Goal: Consume media (video, audio): Consume media (video, audio)

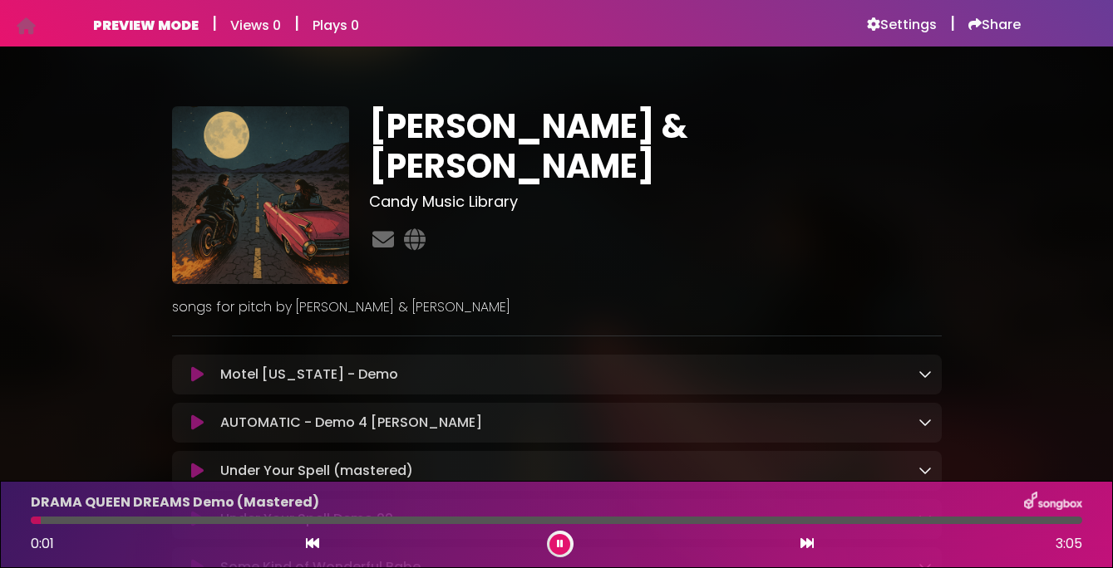
scroll to position [457, 0]
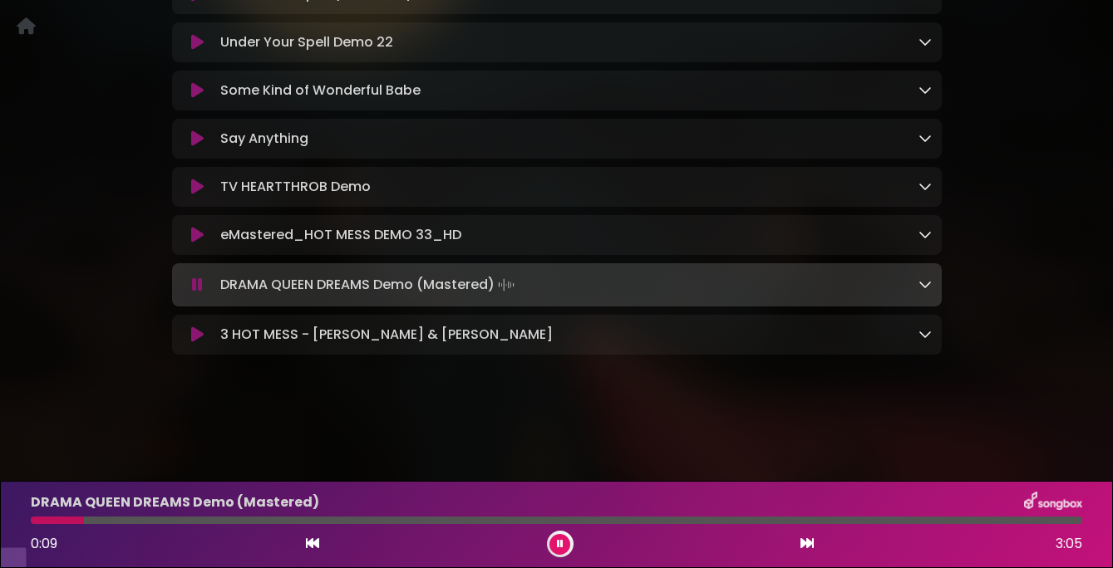
click at [204, 293] on button at bounding box center [198, 285] width 32 height 17
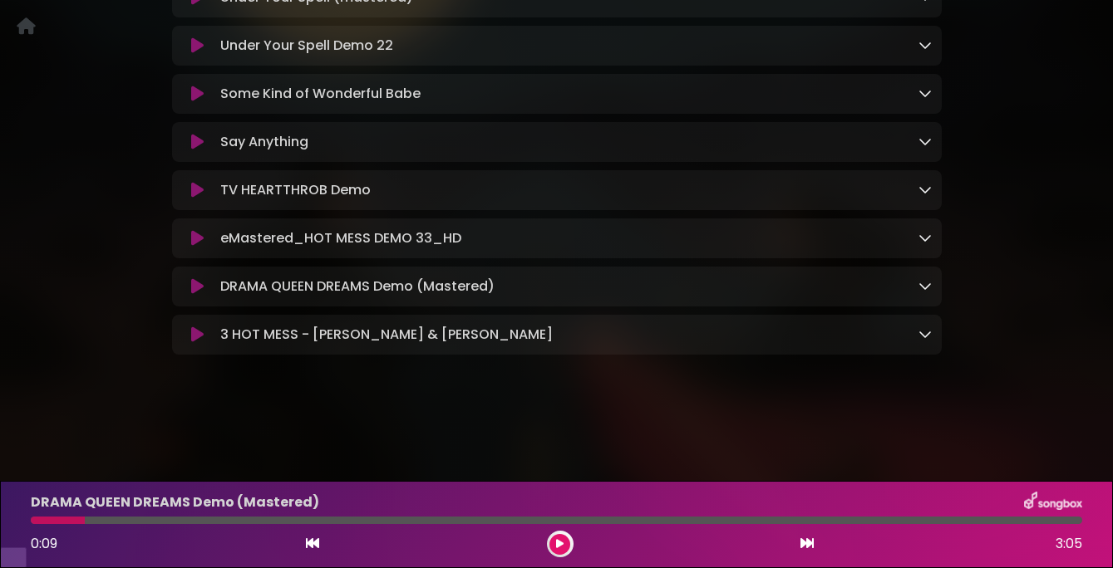
scroll to position [456, 0]
click at [192, 247] on icon at bounding box center [197, 238] width 12 height 17
click at [194, 247] on icon at bounding box center [197, 238] width 12 height 17
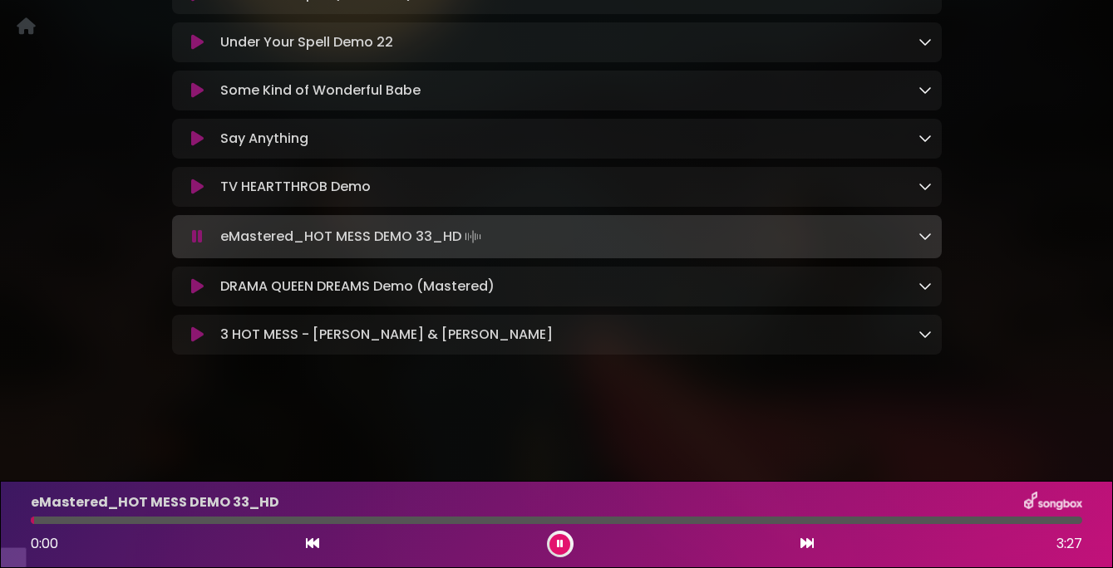
click at [194, 245] on icon at bounding box center [197, 237] width 11 height 17
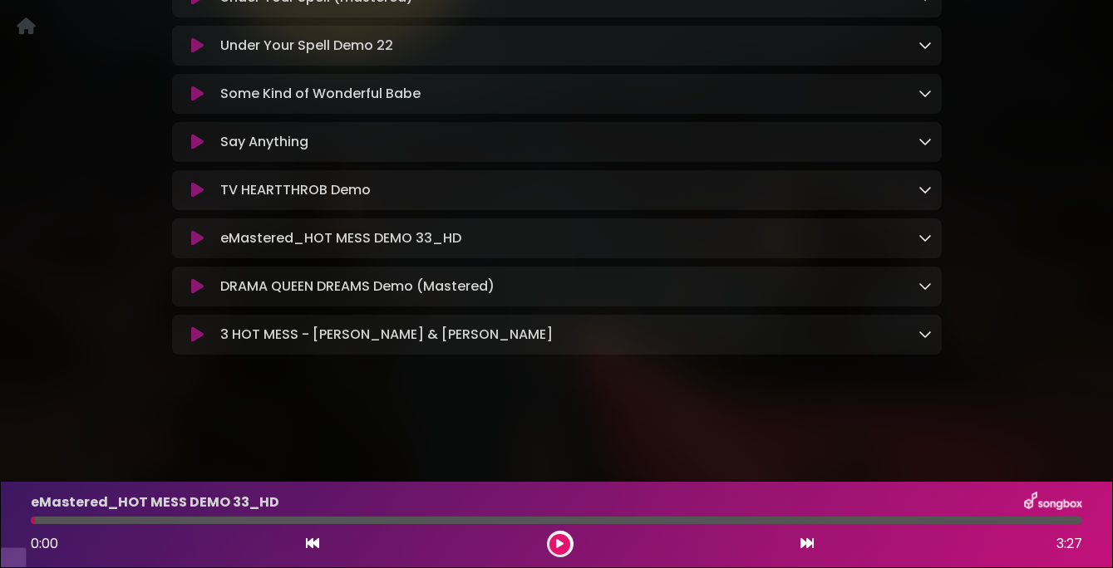
click at [197, 295] on icon at bounding box center [197, 286] width 12 height 17
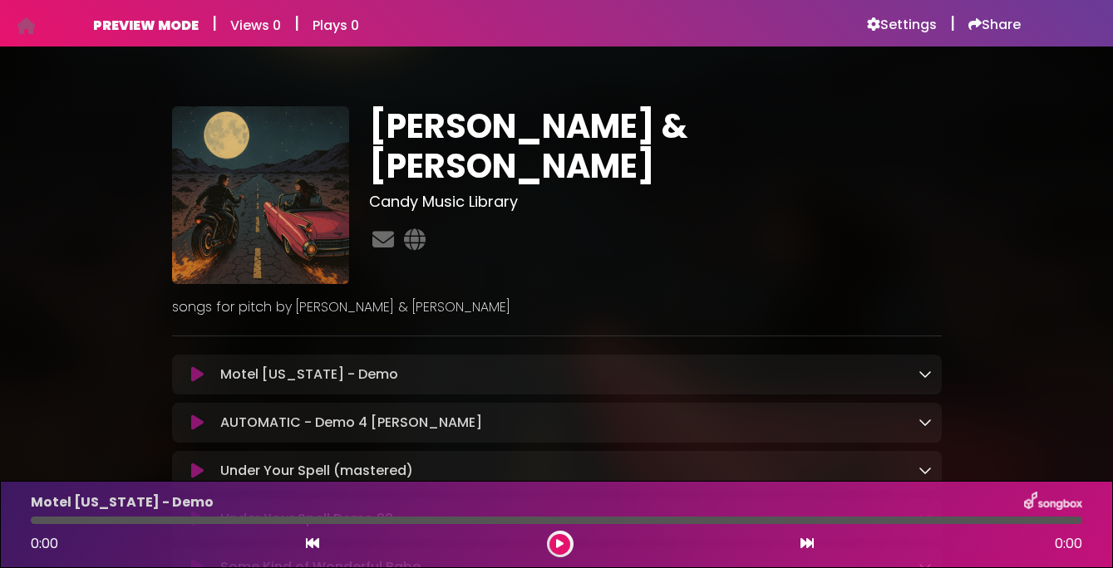
scroll to position [457, 0]
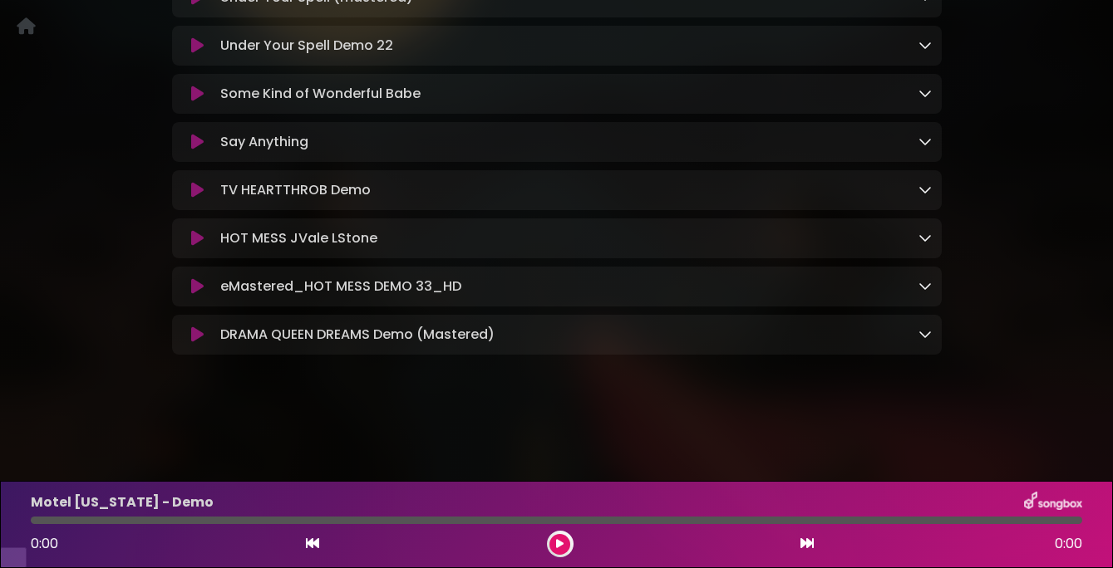
click at [201, 248] on div "HOT MESS JVale LStone Loading Track..." at bounding box center [557, 239] width 750 height 20
click at [194, 247] on icon at bounding box center [197, 238] width 12 height 17
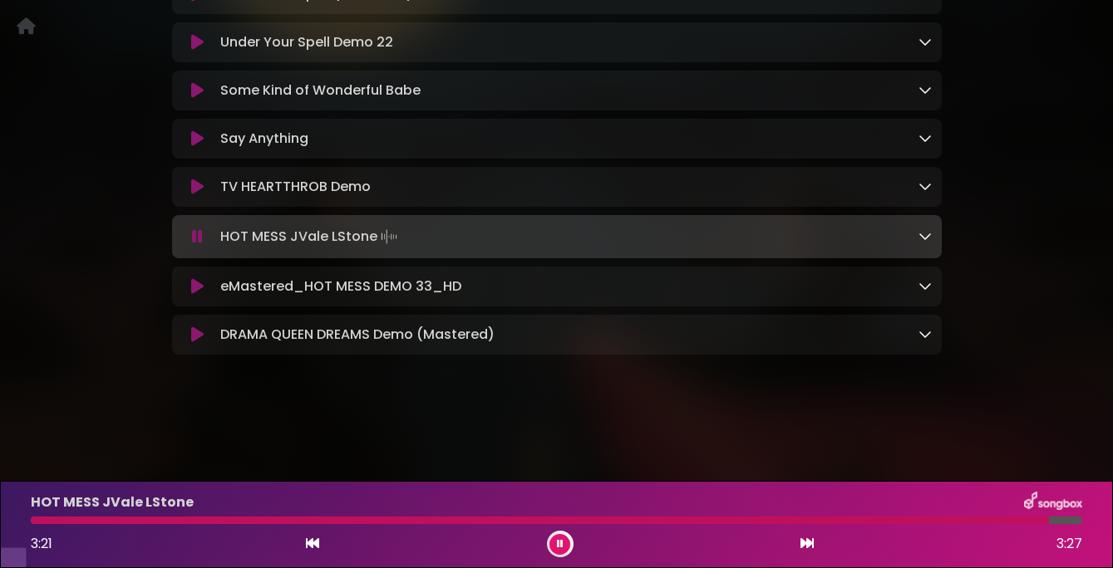
click at [192, 245] on icon at bounding box center [197, 237] width 11 height 17
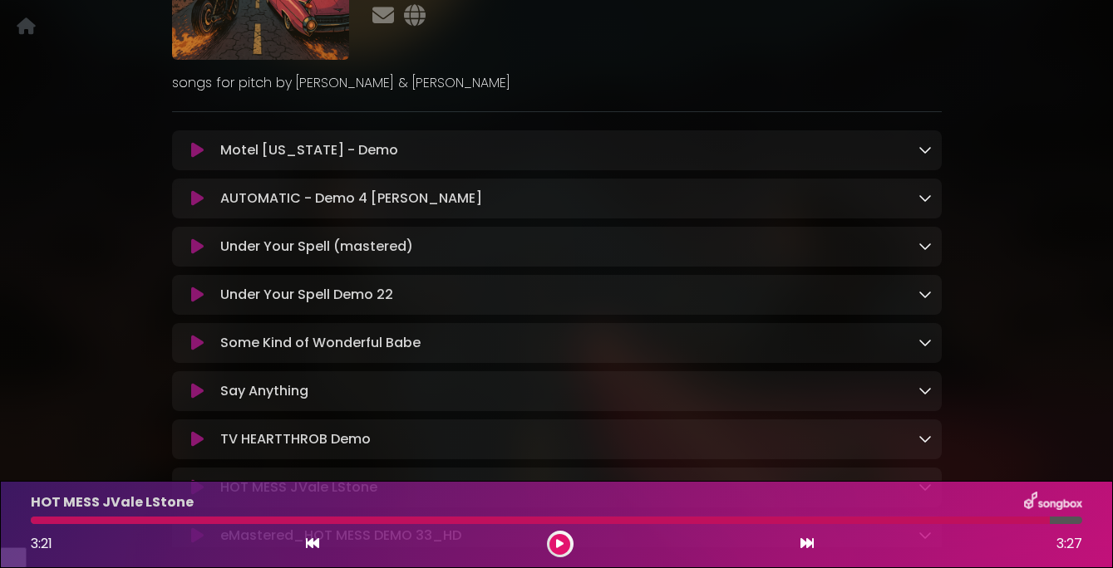
scroll to position [0, 0]
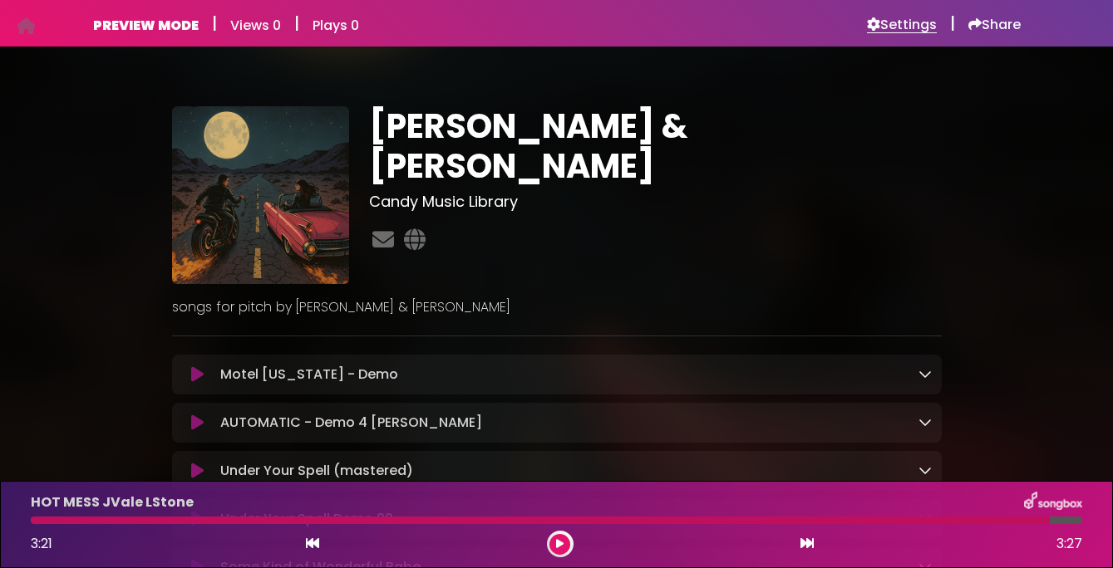
click at [913, 17] on h6 "Settings" at bounding box center [902, 25] width 70 height 17
click at [897, 21] on h6 "Settings" at bounding box center [902, 25] width 70 height 17
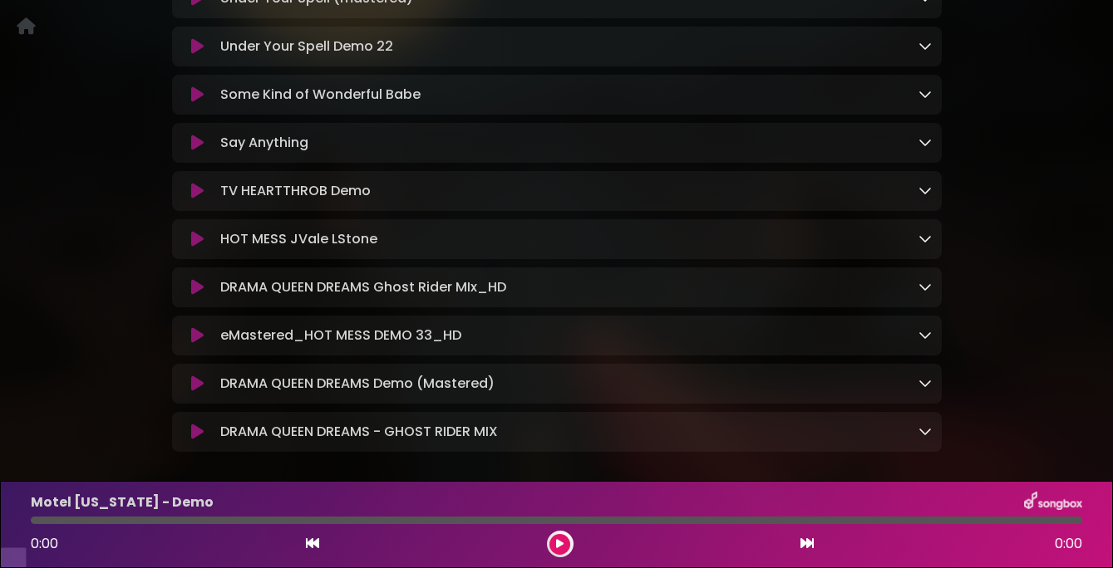
scroll to position [554, 0]
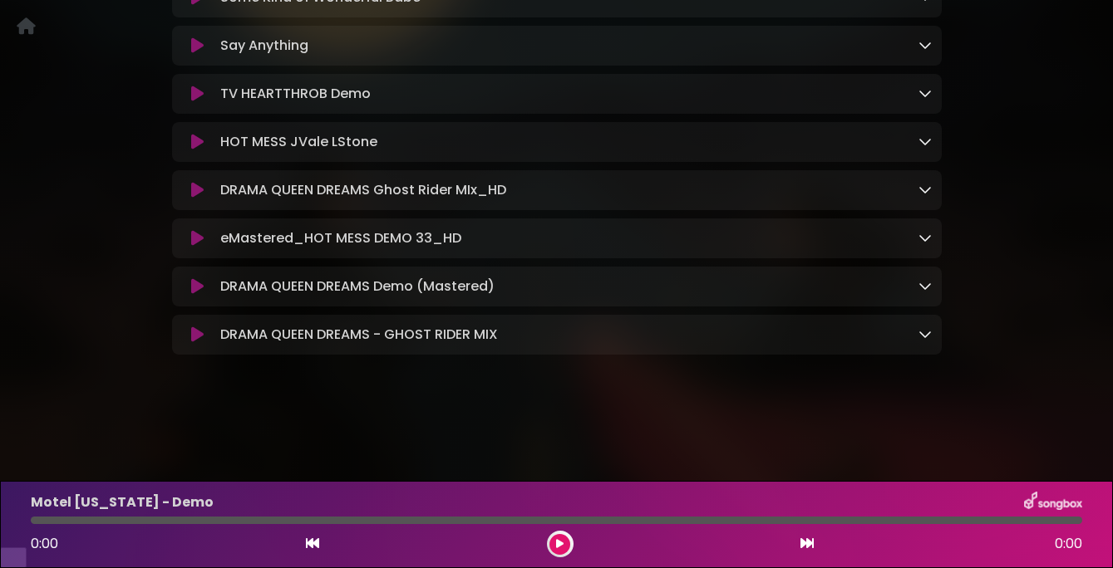
click at [198, 343] on icon at bounding box center [197, 335] width 12 height 17
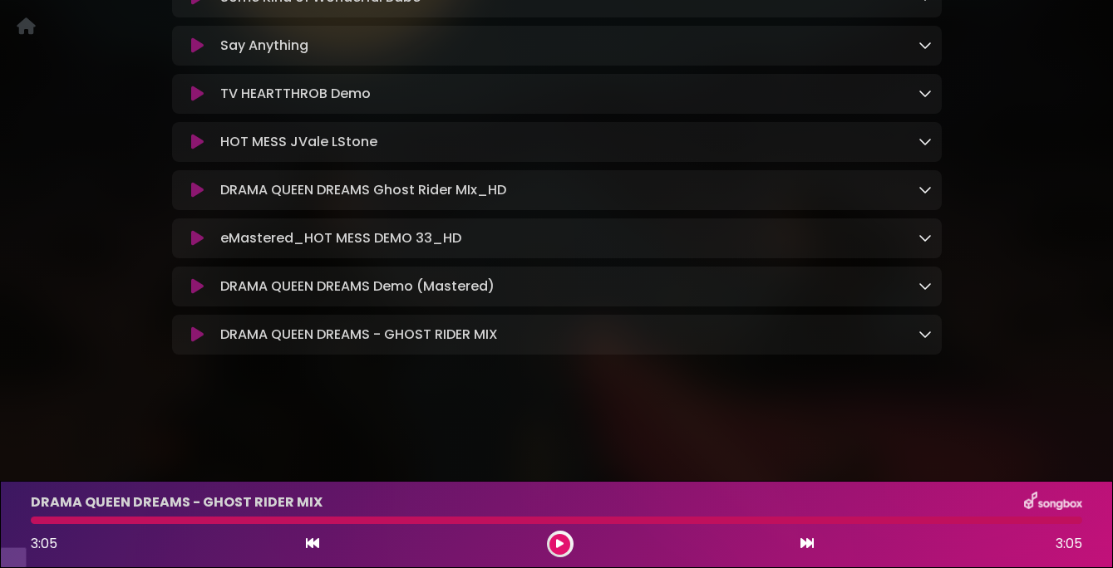
click at [197, 150] on icon at bounding box center [197, 142] width 12 height 17
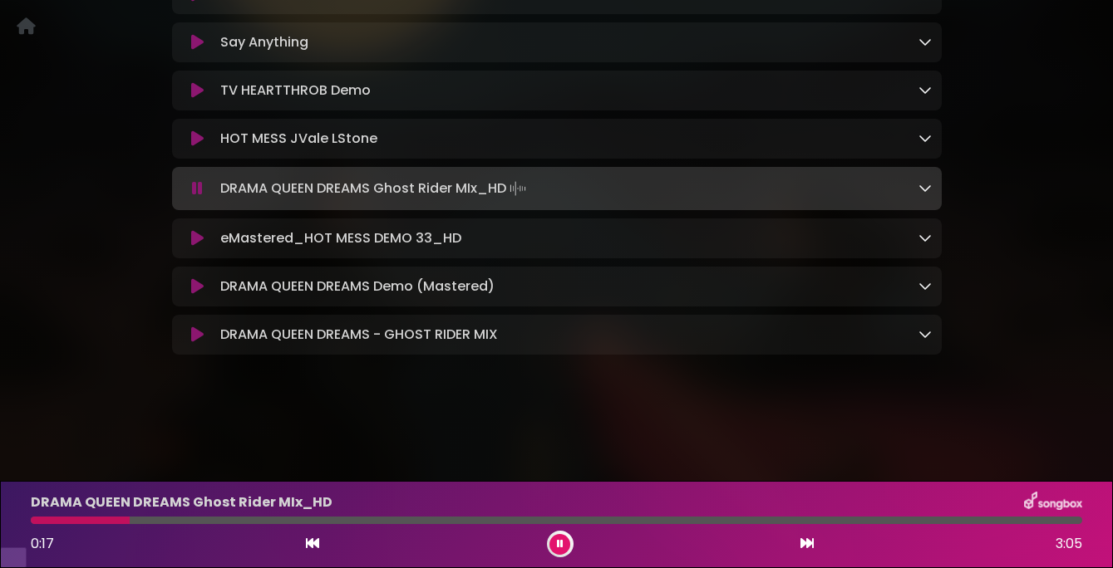
click at [193, 343] on icon at bounding box center [197, 335] width 12 height 17
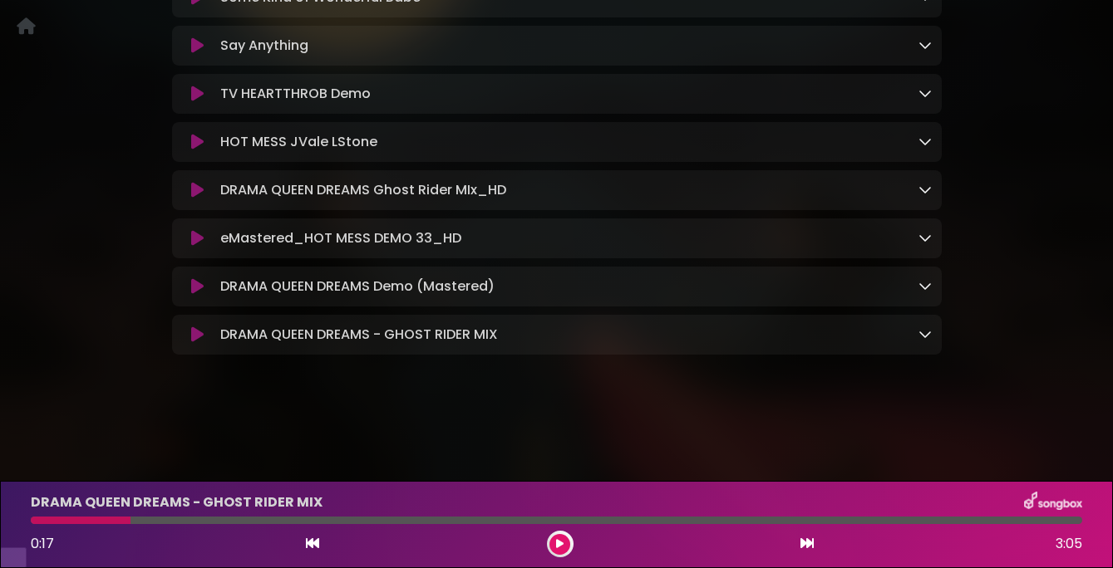
click at [193, 343] on icon at bounding box center [197, 335] width 12 height 17
click at [197, 343] on icon at bounding box center [197, 335] width 12 height 17
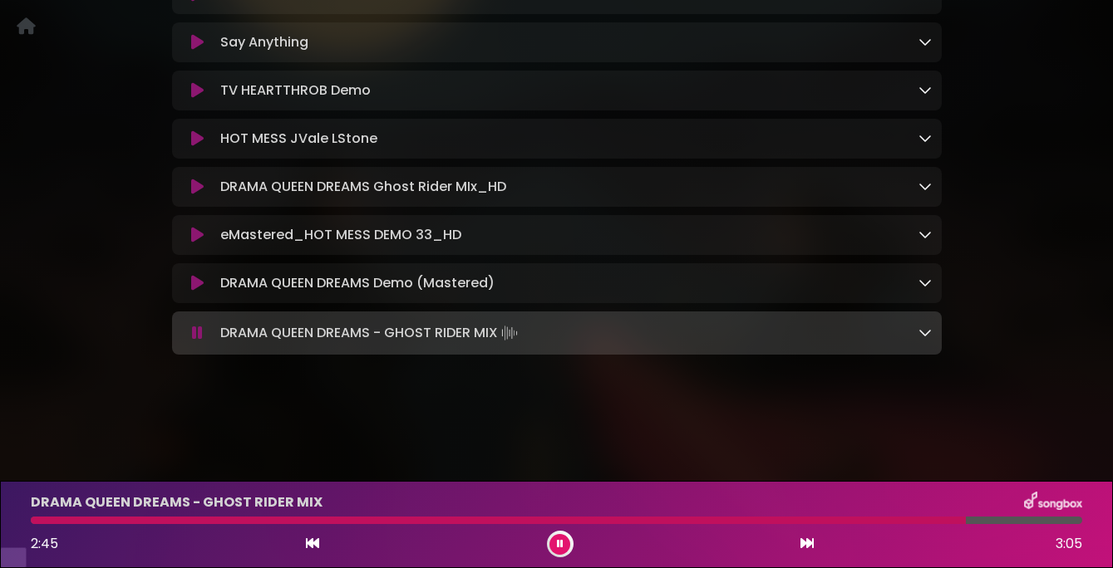
drag, startPoint x: 150, startPoint y: 348, endPoint x: 109, endPoint y: 345, distance: 40.9
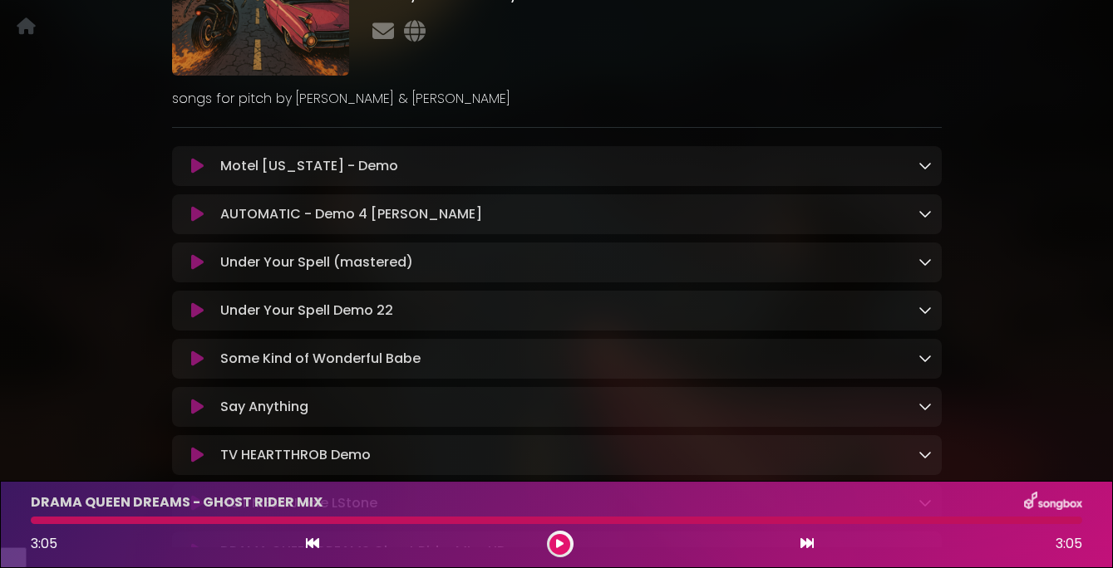
scroll to position [0, 0]
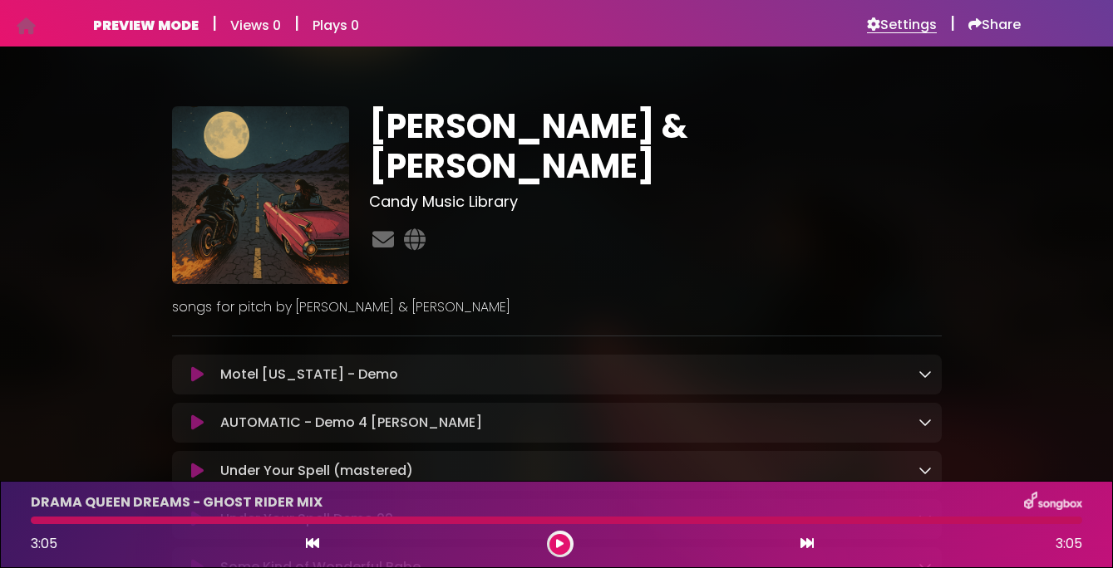
click at [905, 23] on h6 "Settings" at bounding box center [902, 25] width 70 height 17
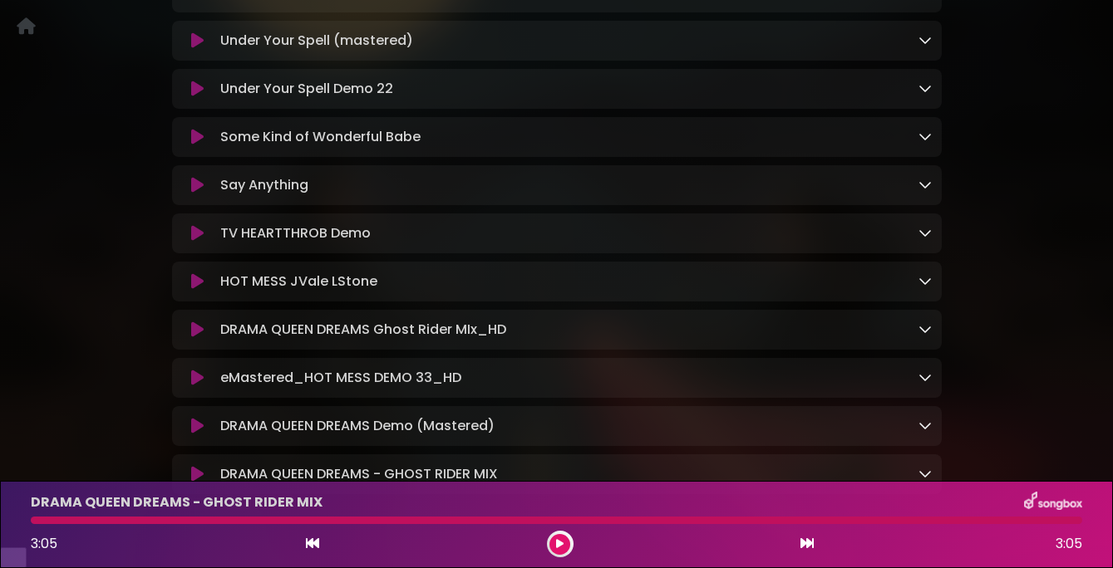
scroll to position [516, 0]
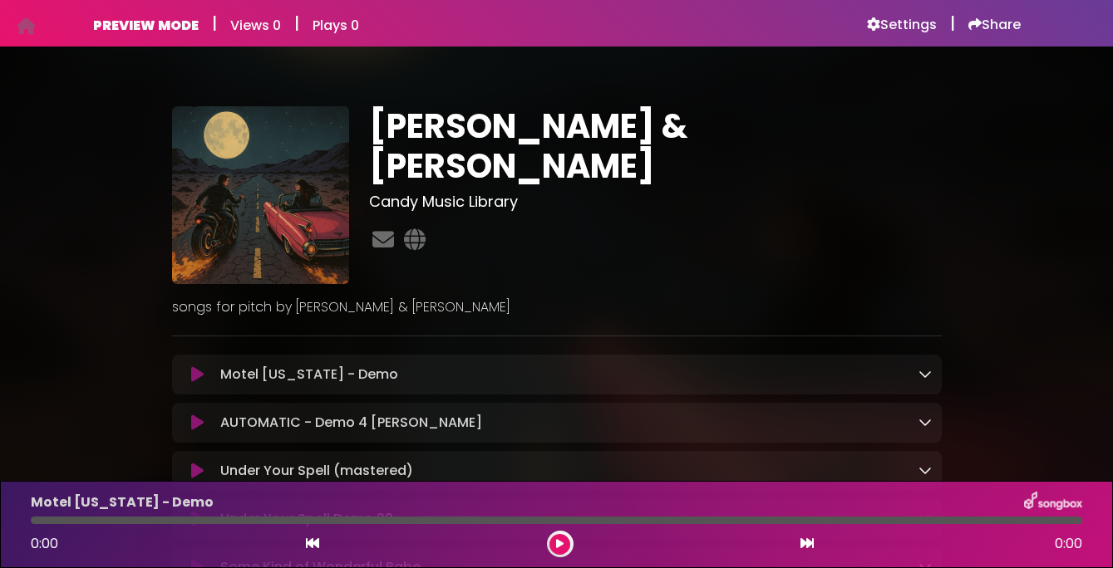
click at [194, 381] on icon at bounding box center [197, 374] width 12 height 17
click at [887, 29] on h6 "Settings" at bounding box center [902, 25] width 70 height 17
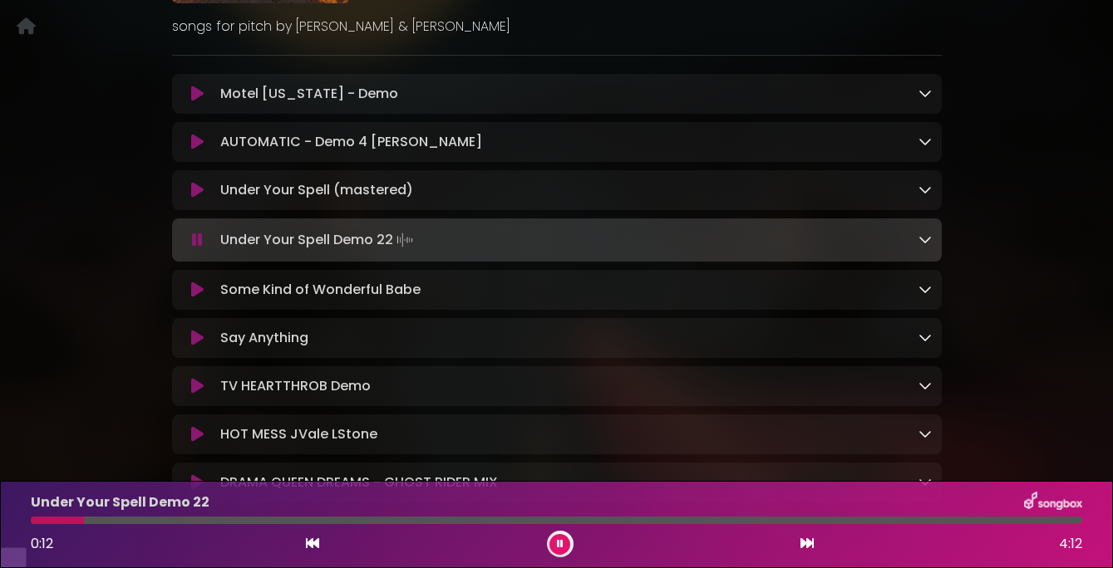
scroll to position [278, 0]
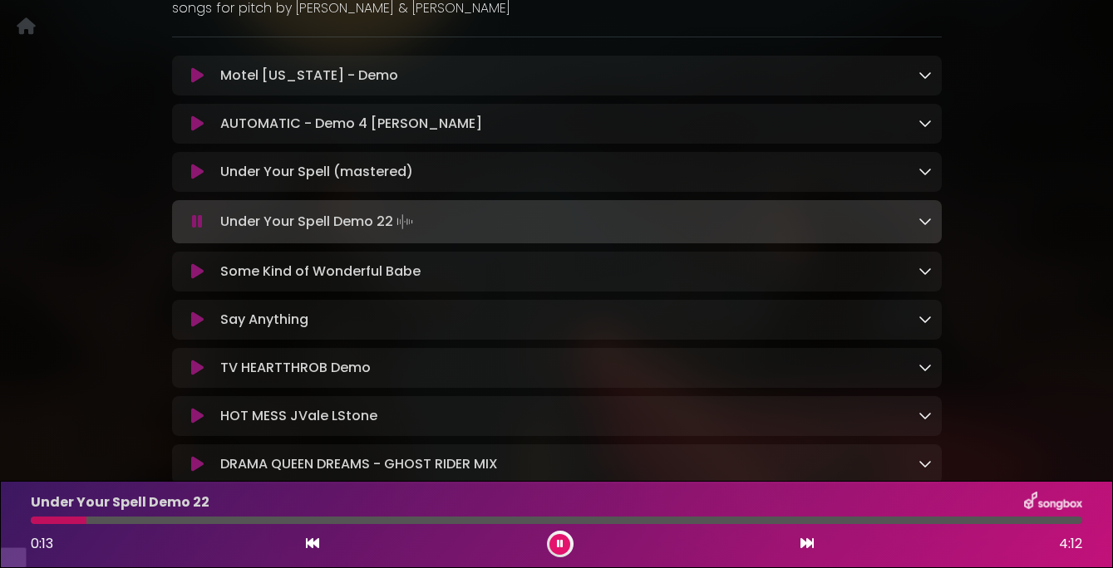
click at [197, 280] on icon at bounding box center [197, 271] width 12 height 17
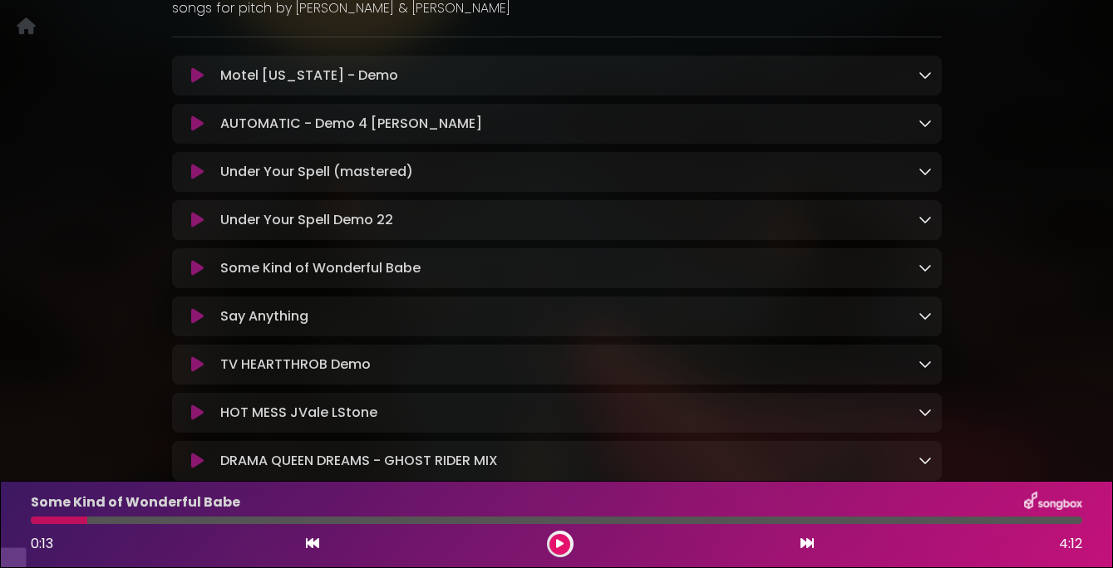
click at [207, 277] on button at bounding box center [198, 268] width 32 height 17
